Goal: Navigation & Orientation: Find specific page/section

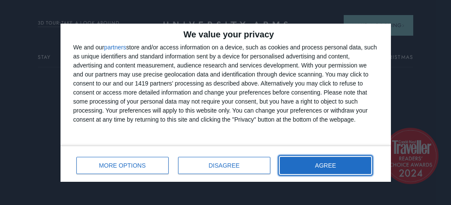
click at [324, 167] on span "AGREE" at bounding box center [325, 165] width 21 height 6
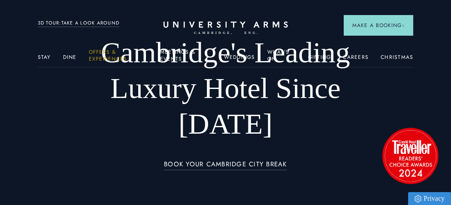
click at [69, 56] on link "Dine" at bounding box center [70, 59] width 14 height 11
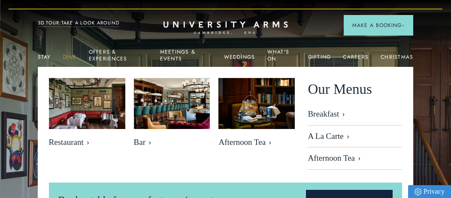
click at [72, 57] on link "Dine" at bounding box center [70, 59] width 14 height 11
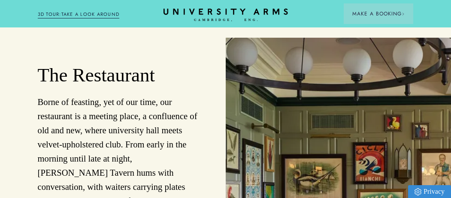
scroll to position [815, 0]
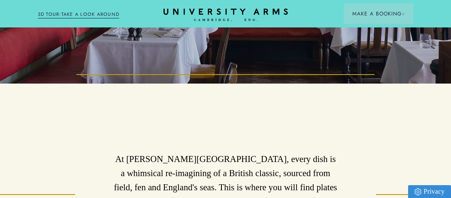
scroll to position [128, 0]
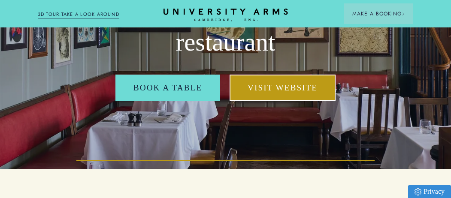
click at [256, 91] on link "Visit Website" at bounding box center [282, 88] width 106 height 26
